Goal: Transaction & Acquisition: Register for event/course

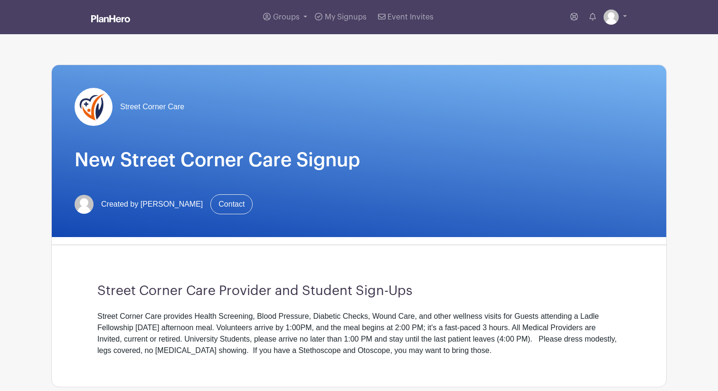
scroll to position [317, 0]
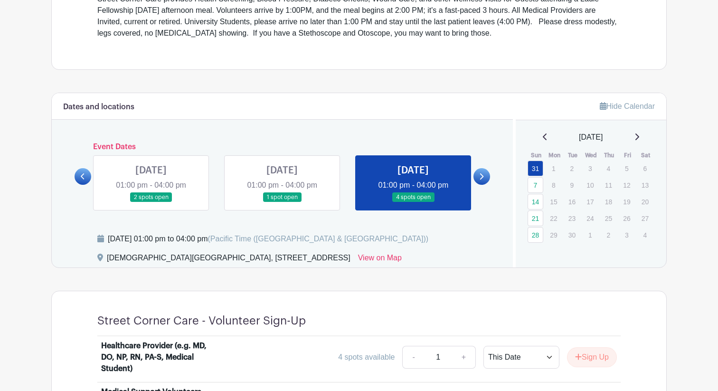
click at [640, 137] on icon at bounding box center [637, 137] width 5 height 8
click at [538, 171] on link "28" at bounding box center [536, 169] width 16 height 16
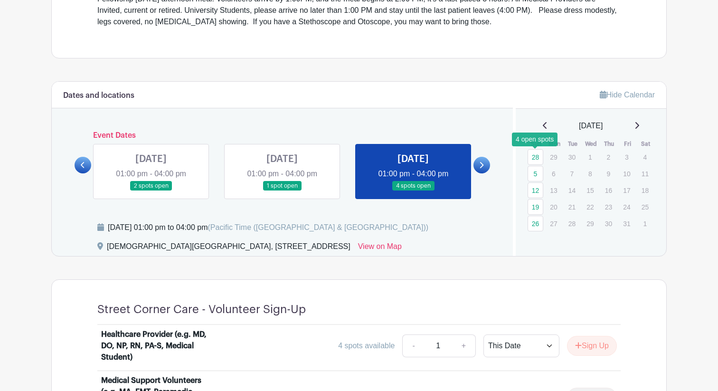
scroll to position [332, 0]
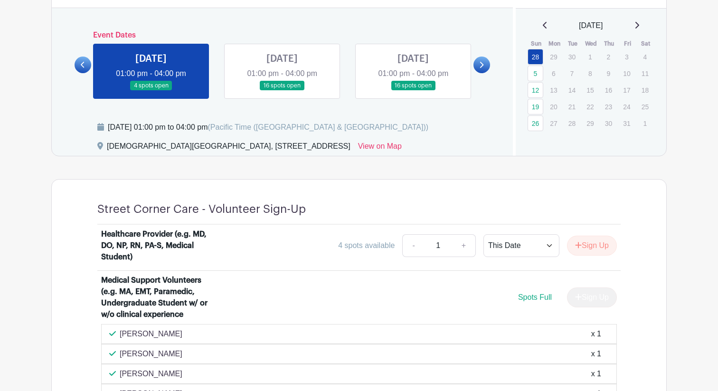
scroll to position [422, 0]
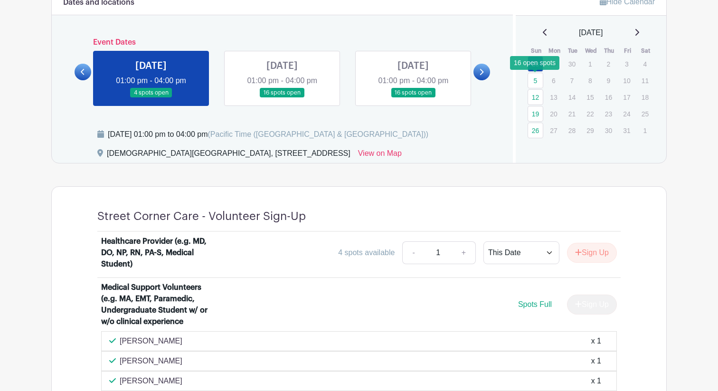
click at [534, 81] on link "5" at bounding box center [536, 81] width 16 height 16
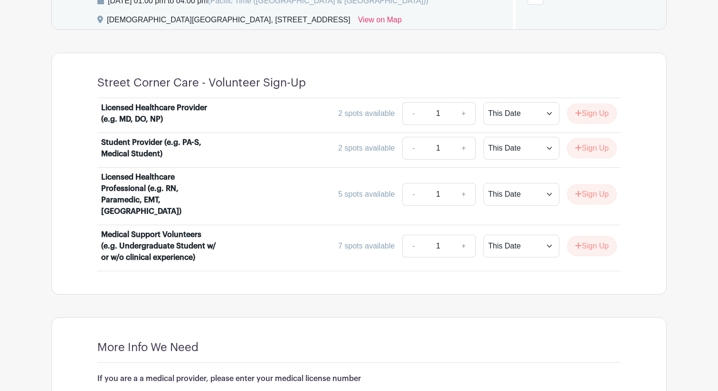
scroll to position [554, 0]
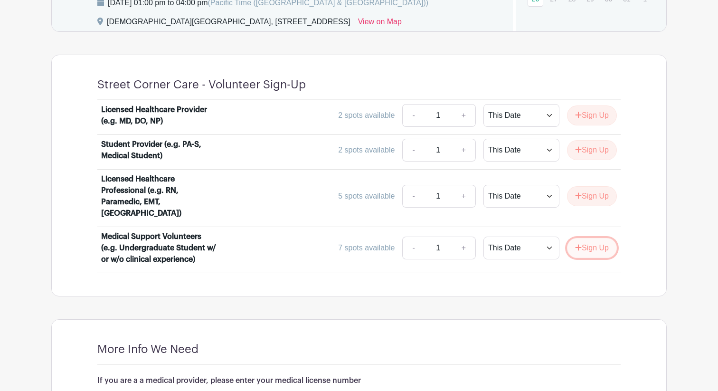
click at [576, 244] on icon "submit" at bounding box center [579, 247] width 6 height 6
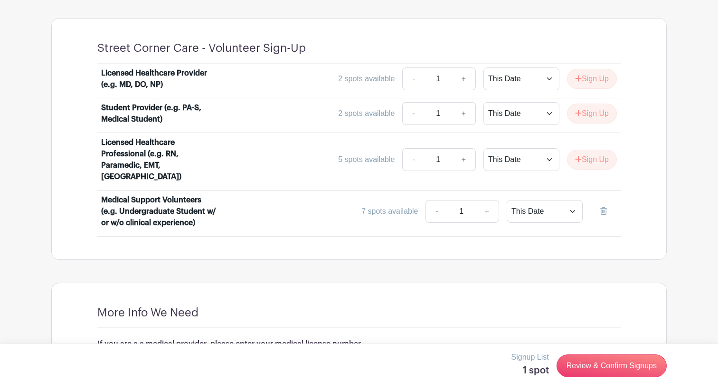
scroll to position [615, 0]
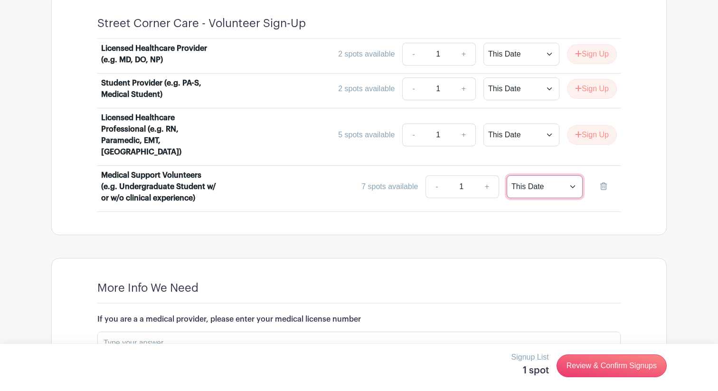
click at [548, 175] on select "This Date Select Dates" at bounding box center [545, 186] width 76 height 23
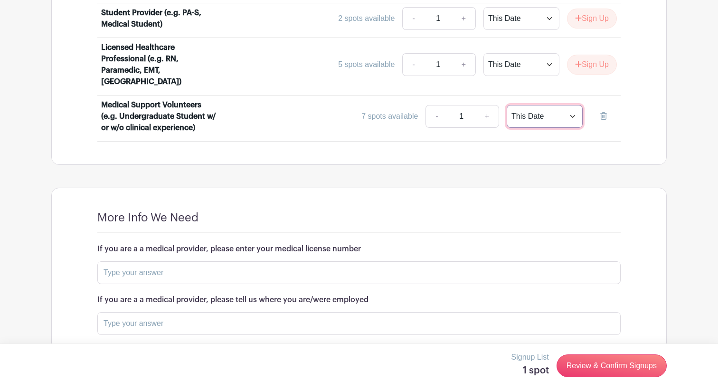
scroll to position [659, 0]
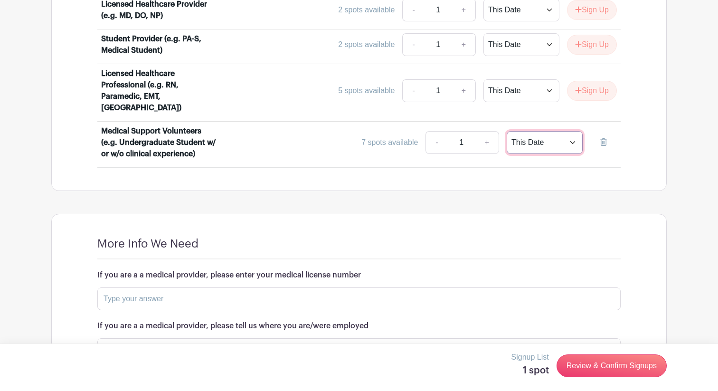
click at [552, 131] on select "This Date Select Dates" at bounding box center [545, 142] width 76 height 23
click at [539, 136] on select "This Date Select Dates" at bounding box center [545, 142] width 76 height 23
select select "select_dates"
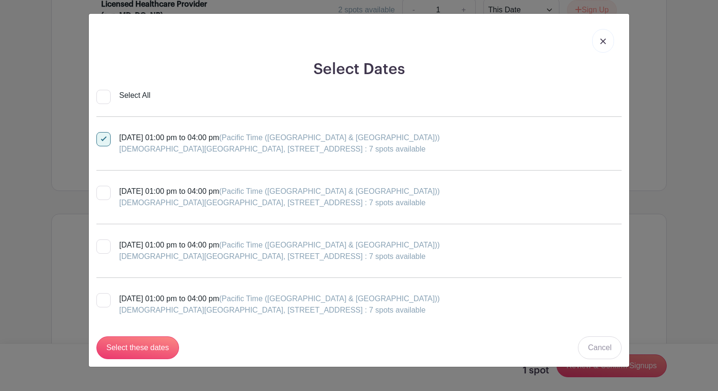
click at [107, 192] on div at bounding box center [103, 193] width 14 height 14
click at [103, 192] on input "Sunday, October 12, 2025 at 01:00 pm to 04:00 pm (Pacific Time (US & Canada)) F…" at bounding box center [99, 189] width 6 height 6
checkbox input "true"
click at [105, 240] on div at bounding box center [103, 246] width 14 height 14
click at [103, 240] on input "Sunday, October 19, 2025 at 01:00 pm to 04:00 pm (Pacific Time (US & Canada)) F…" at bounding box center [99, 242] width 6 height 6
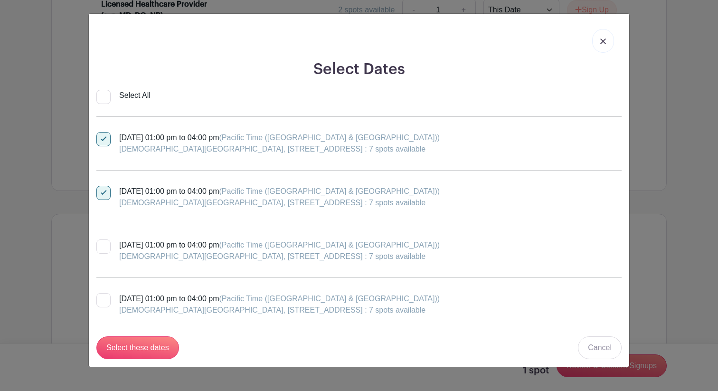
checkbox input "true"
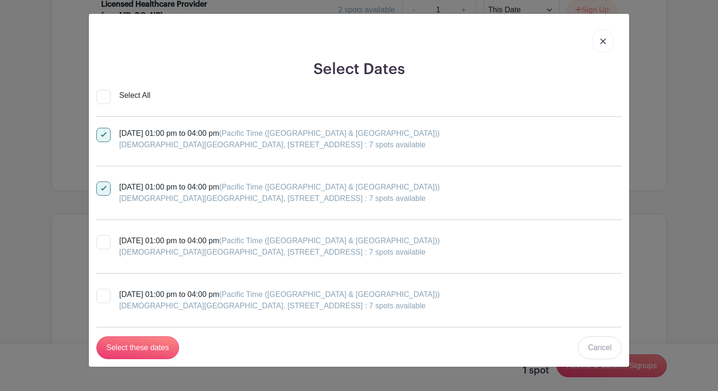
click at [112, 241] on label "Sunday, October 26, 2025 at 01:00 pm to 04:00 pm (Pacific Time (US & Canada)) F…" at bounding box center [268, 246] width 344 height 23
click at [103, 241] on input "Sunday, October 26, 2025 at 01:00 pm to 04:00 pm (Pacific Time (US & Canada)) F…" at bounding box center [99, 238] width 6 height 6
checkbox input "true"
click at [106, 294] on div at bounding box center [103, 296] width 14 height 14
click at [103, 294] on input "Sunday, November 02, 2025 at 01:00 pm to 04:00 pm (Pacific Time (US & Canada)) …" at bounding box center [99, 292] width 6 height 6
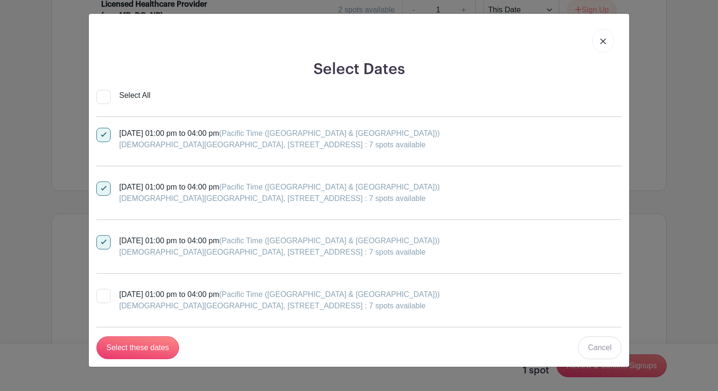
checkbox input "true"
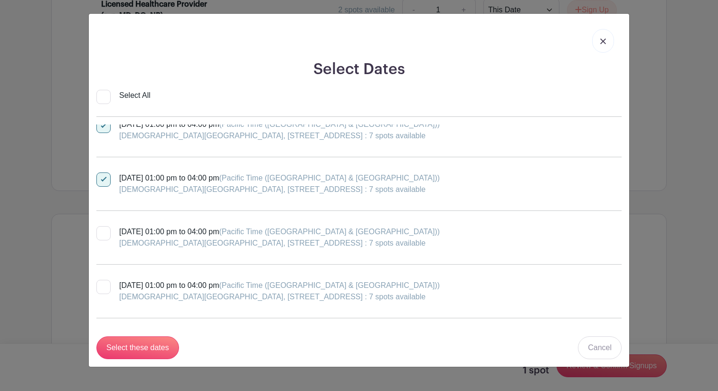
scroll to position [175, 0]
click at [107, 234] on div at bounding box center [103, 232] width 14 height 14
click at [103, 231] on input "Sunday, November 09, 2025 at 01:00 pm to 04:00 pm (Pacific Time (US & Canada)) …" at bounding box center [99, 228] width 6 height 6
checkbox input "true"
click at [99, 287] on div at bounding box center [103, 286] width 14 height 14
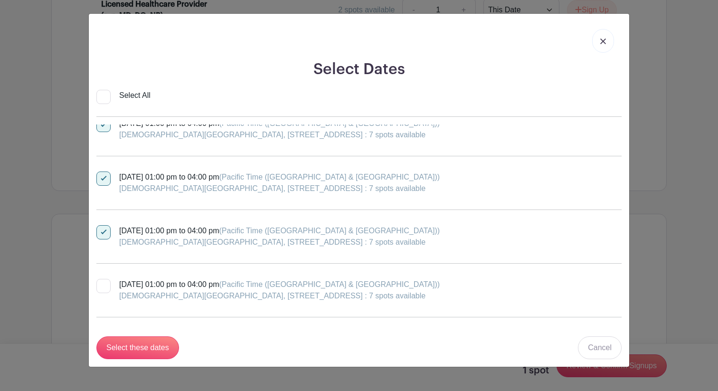
click at [99, 285] on input "Sunday, November 16, 2025 at 01:00 pm to 04:00 pm (Pacific Time (US & Canada)) …" at bounding box center [99, 282] width 6 height 6
checkbox input "true"
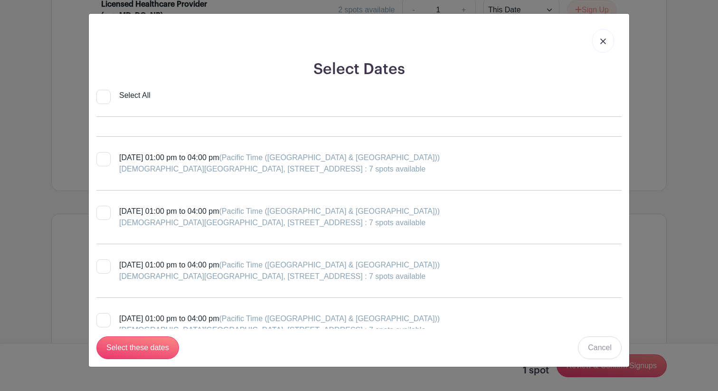
scroll to position [603, 0]
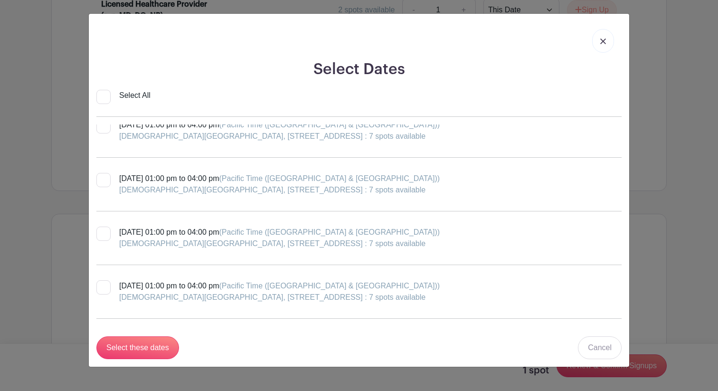
click at [110, 96] on input "Select All" at bounding box center [103, 97] width 14 height 14
checkbox input "true"
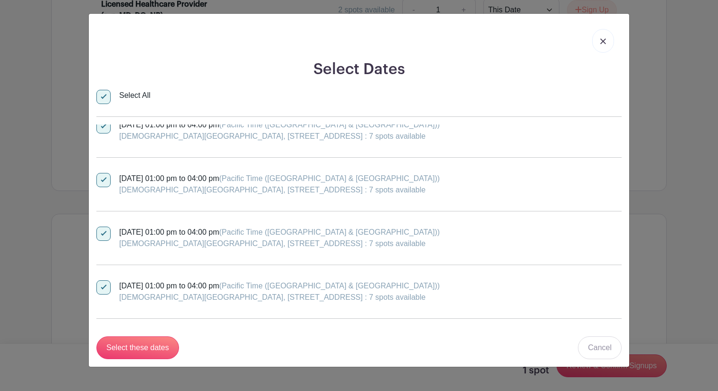
checkbox input "true"
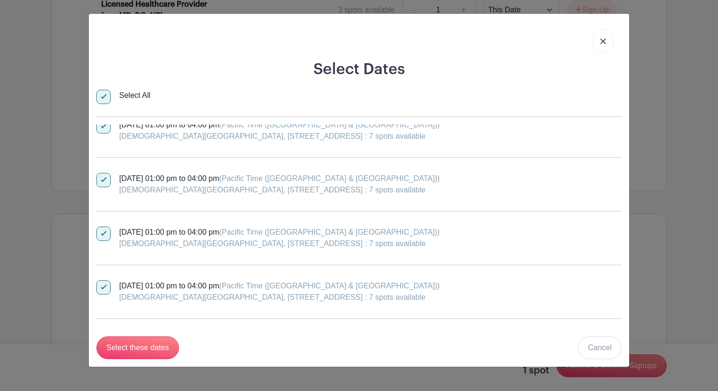
checkbox input "true"
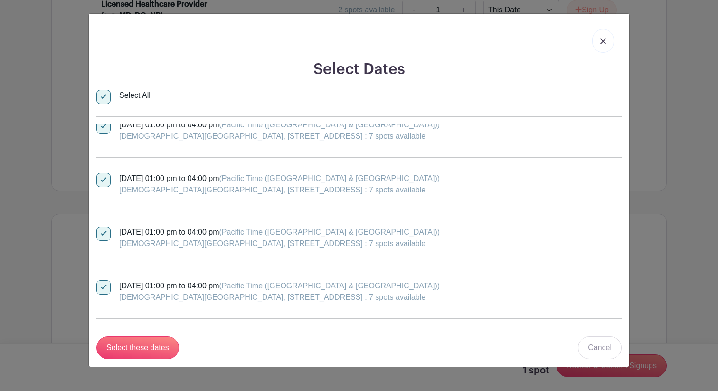
checkbox input "true"
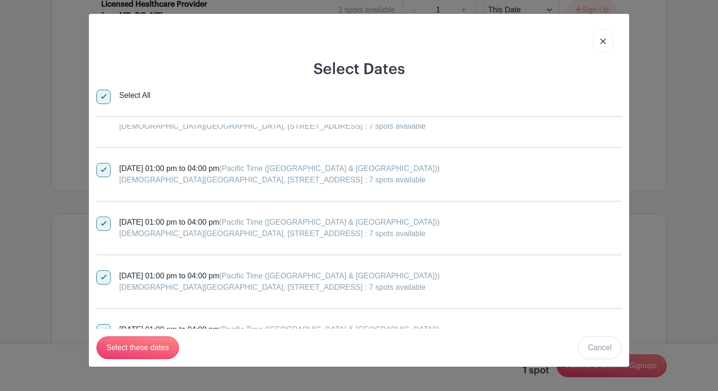
scroll to position [823, 0]
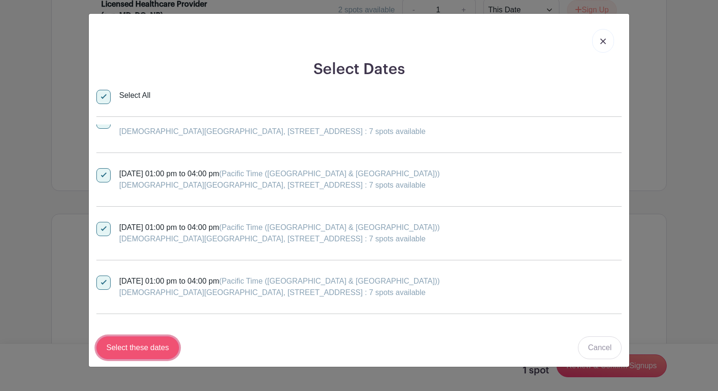
click at [155, 342] on input "Select these dates" at bounding box center [137, 347] width 83 height 23
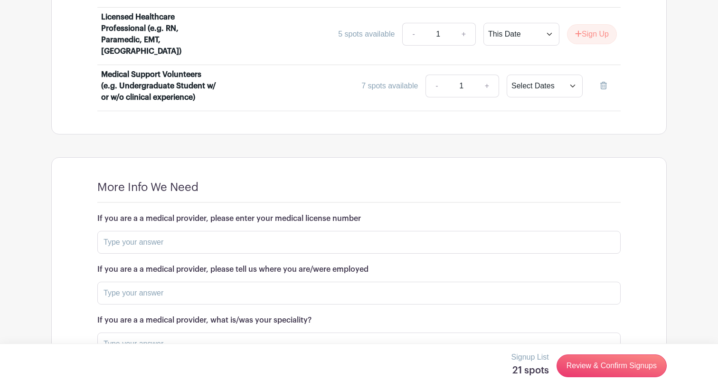
scroll to position [724, 0]
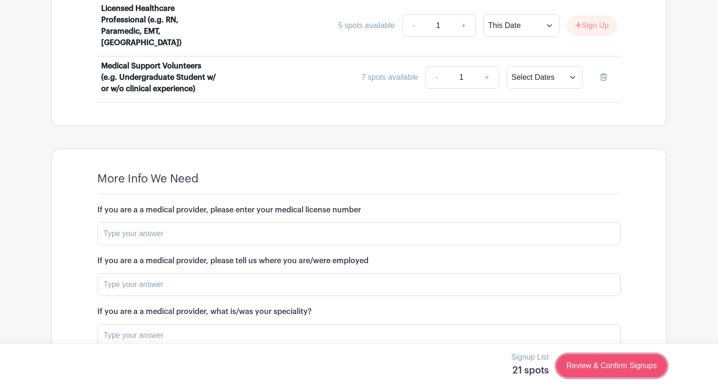
click at [584, 370] on link "Review & Confirm Signups" at bounding box center [612, 365] width 110 height 23
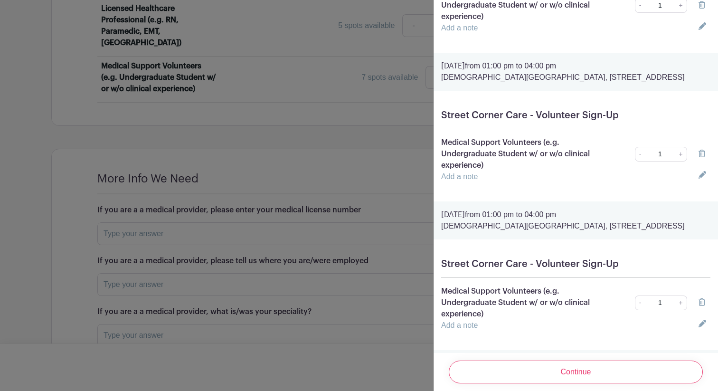
scroll to position [1663, 0]
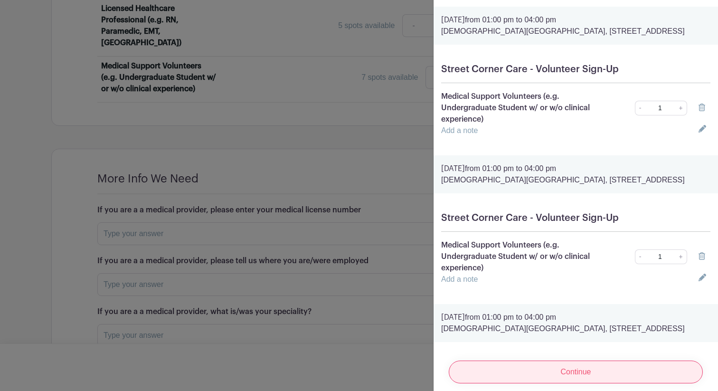
click at [524, 368] on input "Continue" at bounding box center [576, 372] width 254 height 23
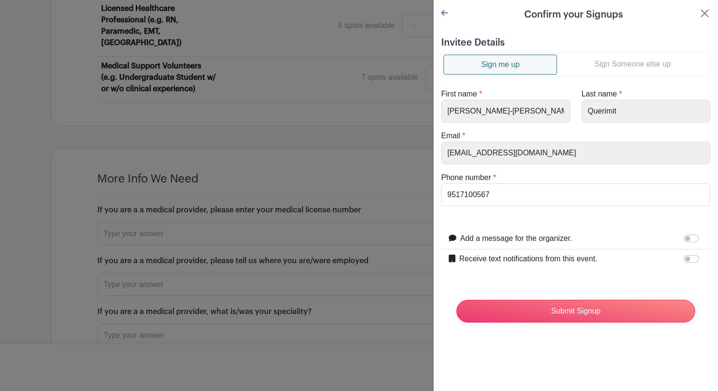
scroll to position [0, 0]
click at [535, 372] on div "Confirm your Signups Invitee Details Sign me up Sign Someone else up First name…" at bounding box center [575, 195] width 285 height 391
click at [523, 305] on input "Submit Signup" at bounding box center [576, 311] width 239 height 23
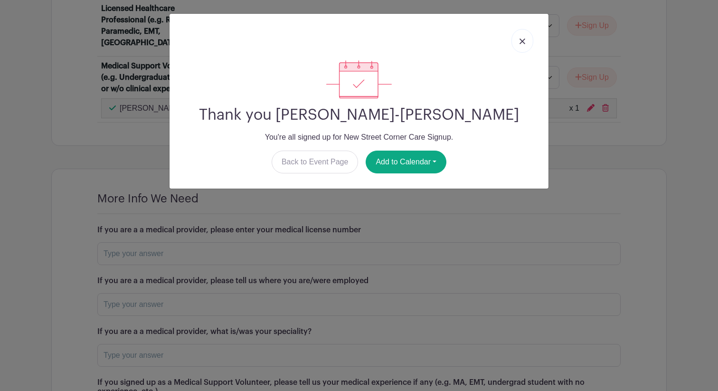
click at [522, 44] on link at bounding box center [523, 41] width 22 height 24
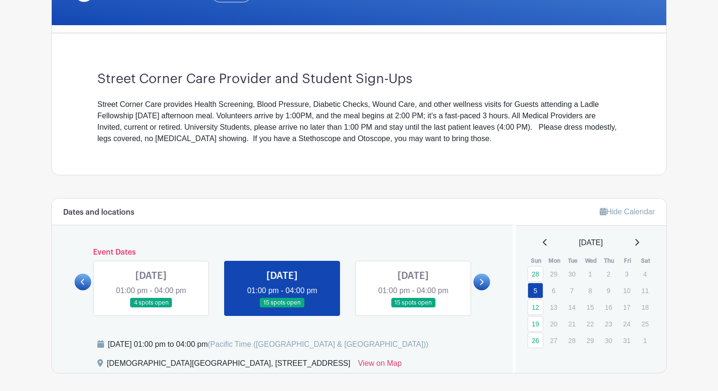
scroll to position [248, 0]
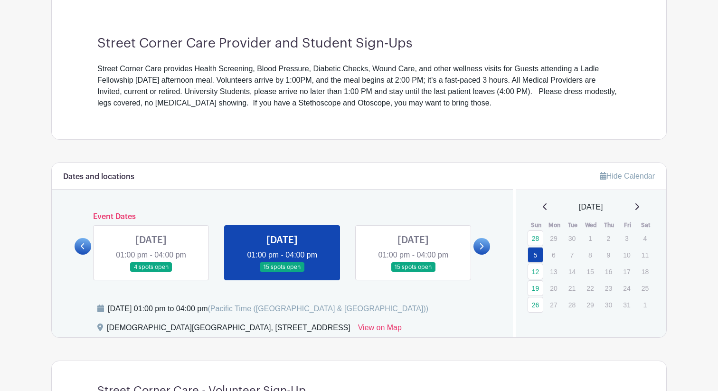
click at [640, 207] on icon at bounding box center [637, 207] width 5 height 8
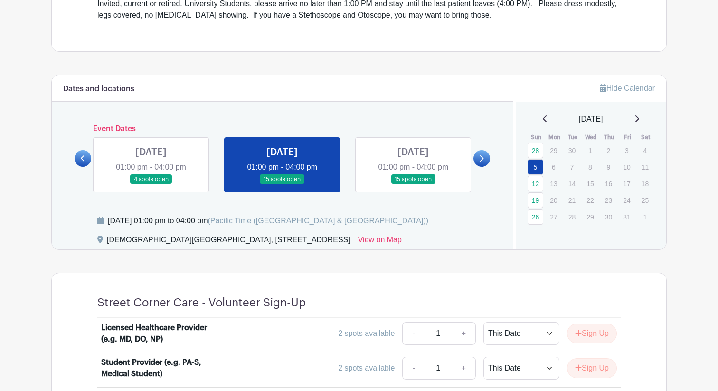
scroll to position [345, 0]
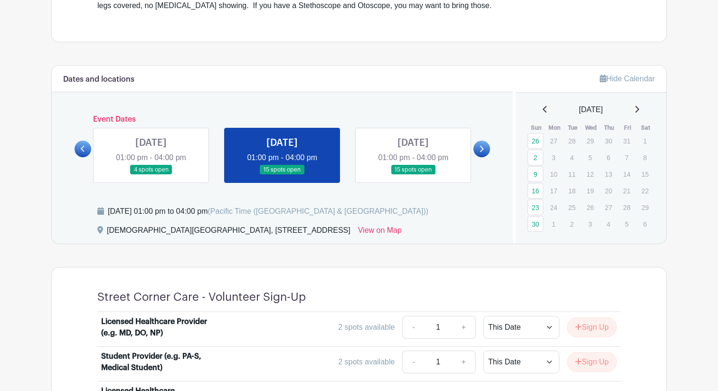
click at [640, 105] on icon at bounding box center [637, 109] width 5 height 8
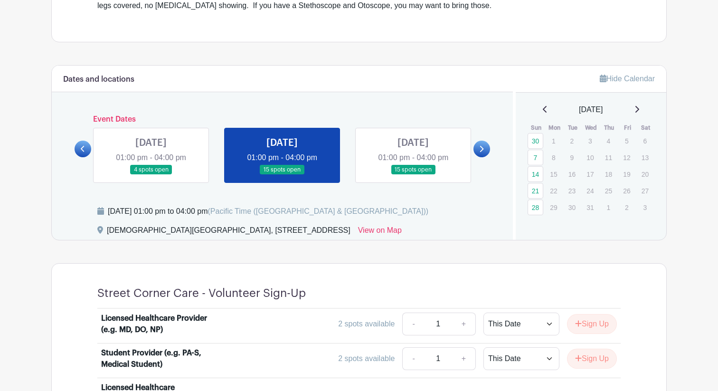
click at [640, 105] on icon at bounding box center [637, 109] width 5 height 8
click at [644, 105] on div "January 2026" at bounding box center [591, 109] width 128 height 11
click at [640, 108] on icon at bounding box center [638, 109] width 4 height 7
click at [640, 107] on icon at bounding box center [638, 109] width 4 height 7
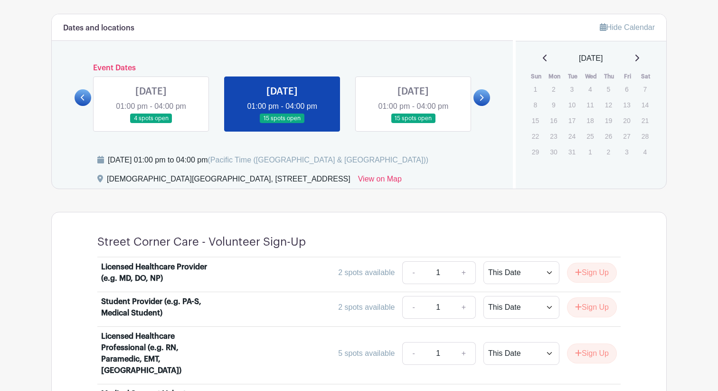
scroll to position [356, 0]
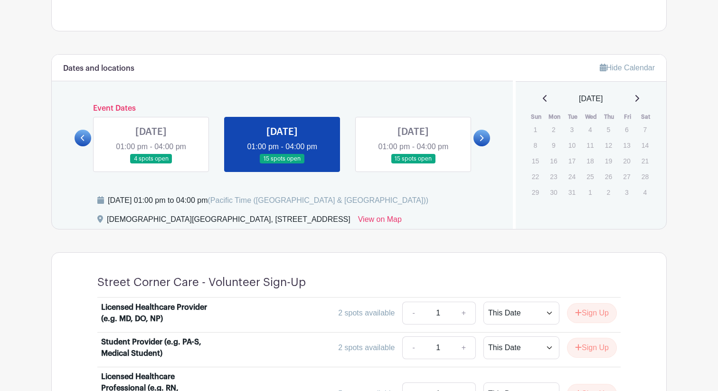
click at [545, 100] on icon at bounding box center [545, 99] width 5 height 8
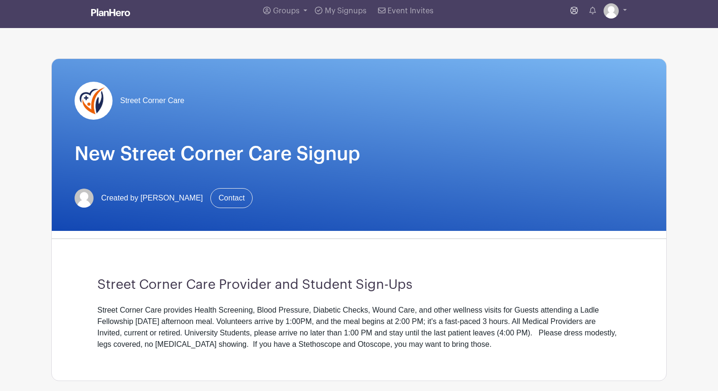
scroll to position [4, 0]
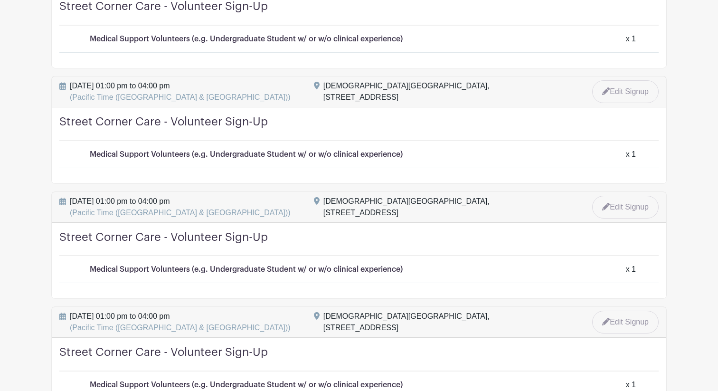
scroll to position [1966, 0]
